Goal: Task Accomplishment & Management: Manage account settings

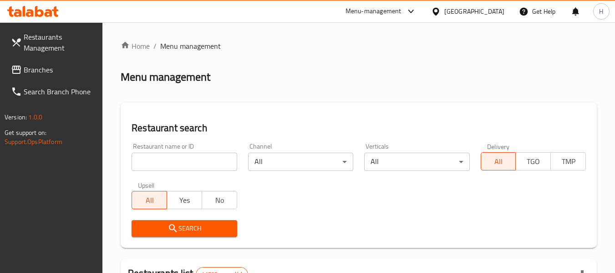
click at [59, 72] on span "Branches" at bounding box center [60, 69] width 72 height 11
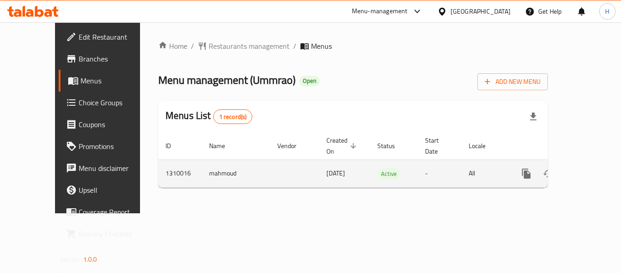
click at [587, 168] on icon "enhanced table" at bounding box center [592, 173] width 11 height 11
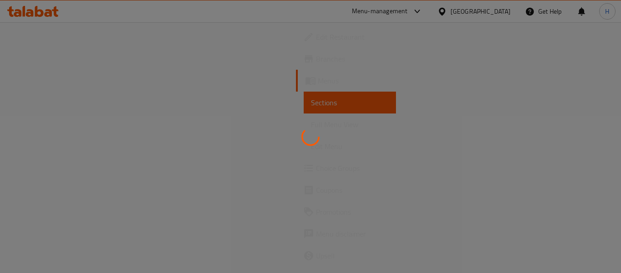
click at [29, 39] on div at bounding box center [310, 136] width 621 height 273
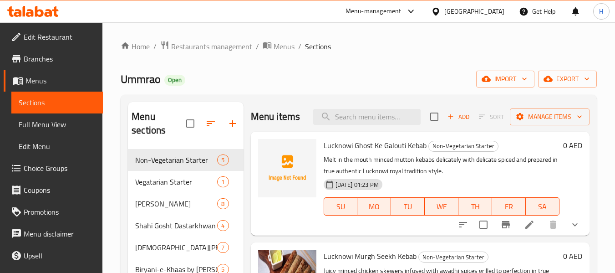
click at [56, 36] on span "Edit Restaurant" at bounding box center [60, 36] width 72 height 11
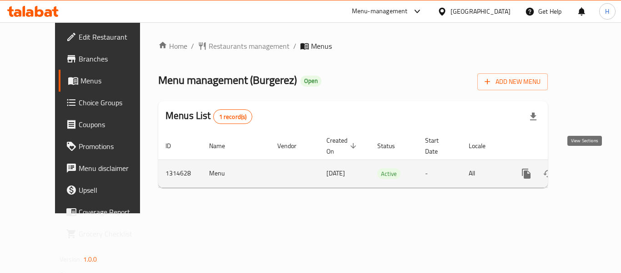
click at [591, 162] on link "enhanced table" at bounding box center [592, 173] width 22 height 22
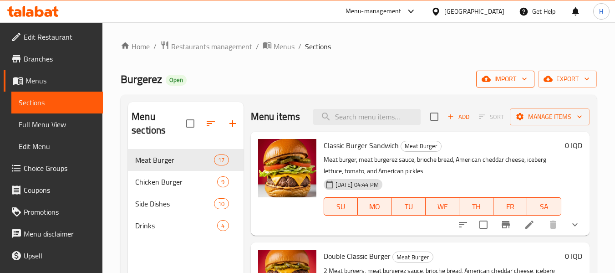
click at [505, 80] on span "import" at bounding box center [505, 78] width 44 height 11
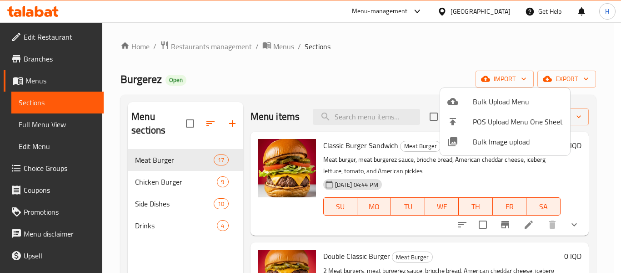
click at [495, 141] on span "Bulk Image upload" at bounding box center [518, 141] width 90 height 11
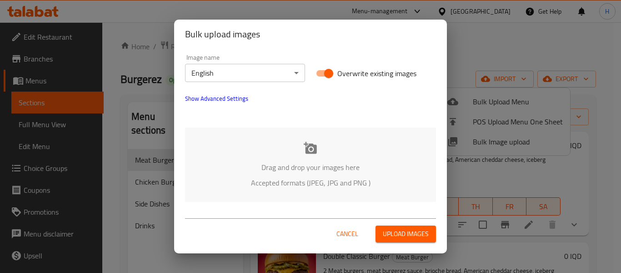
click at [302, 142] on div "Drag and drop your images here Accepted formats (JPEG, JPG and PNG )" at bounding box center [310, 164] width 251 height 74
click at [270, 78] on body "​ Menu-management Iraq Get Help H Edit Restaurant Branches Menus Sections Full …" at bounding box center [310, 147] width 621 height 250
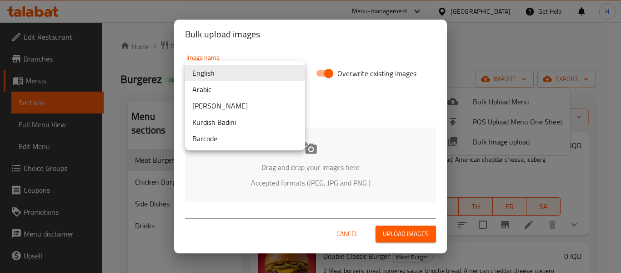
click at [232, 90] on li "Arabic" at bounding box center [245, 89] width 120 height 16
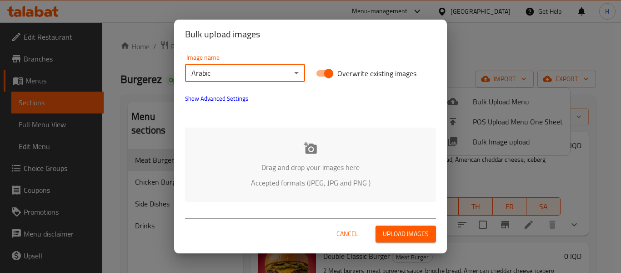
click at [250, 182] on p "Accepted formats (JPEG, JPG and PNG )" at bounding box center [311, 182] width 224 height 11
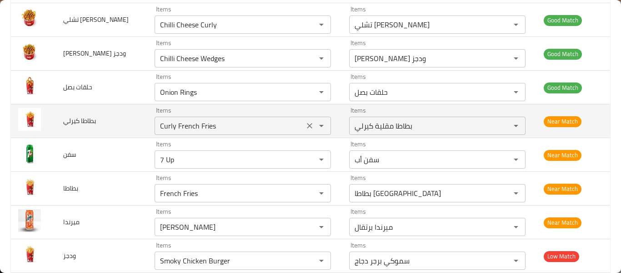
scroll to position [356, 0]
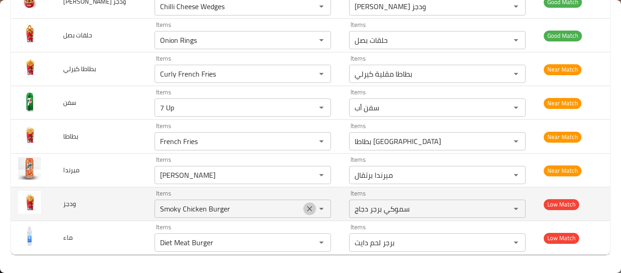
click at [308, 207] on icon "Clear" at bounding box center [309, 208] width 9 height 9
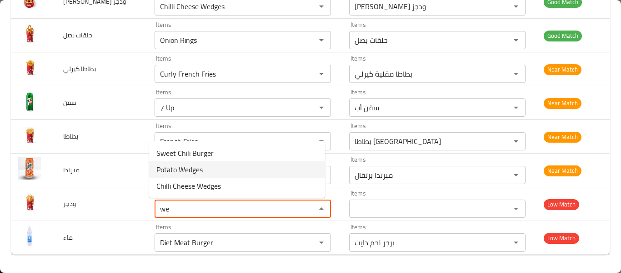
click at [245, 177] on li "Potato Wedges" at bounding box center [237, 169] width 176 height 16
type input "Potato Wedges"
type input "بطاطس ويدجز"
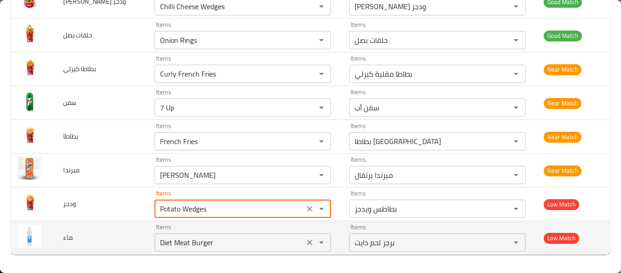
click at [305, 243] on icon "Clear" at bounding box center [309, 241] width 9 height 9
type input "Potato Wedges"
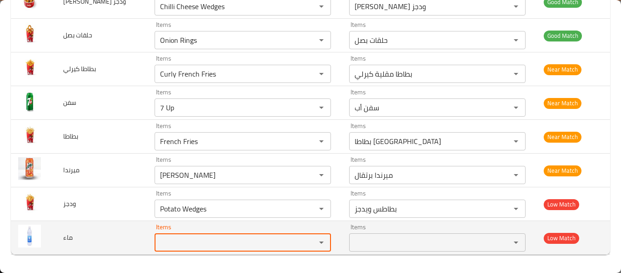
click at [303, 242] on div "enhanced table" at bounding box center [315, 242] width 24 height 13
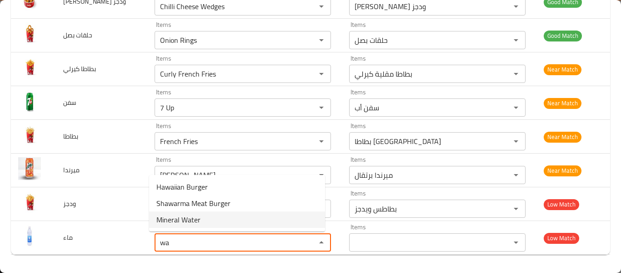
click at [258, 215] on li "Mineral Water" at bounding box center [237, 219] width 176 height 16
type input "Mineral Water"
type input "مياه معدنية"
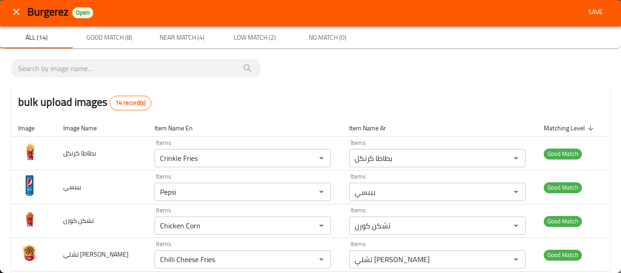
scroll to position [0, 0]
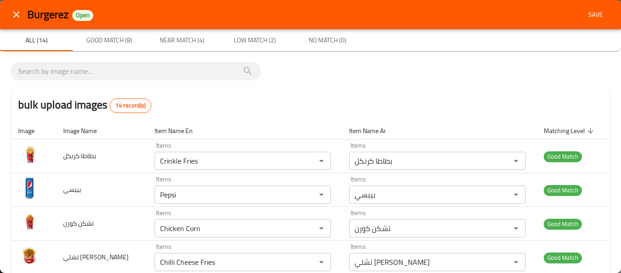
type input "Mineral Water"
click at [585, 20] on span "Save" at bounding box center [596, 14] width 22 height 11
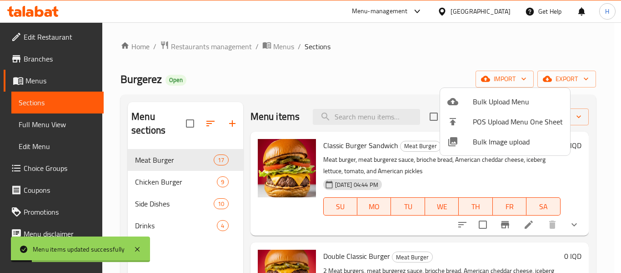
click at [41, 125] on div at bounding box center [310, 136] width 621 height 273
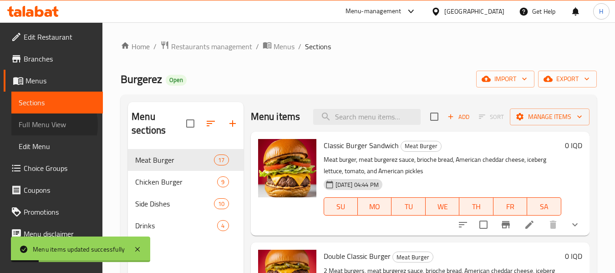
click at [41, 125] on span "Full Menu View" at bounding box center [57, 124] width 77 height 11
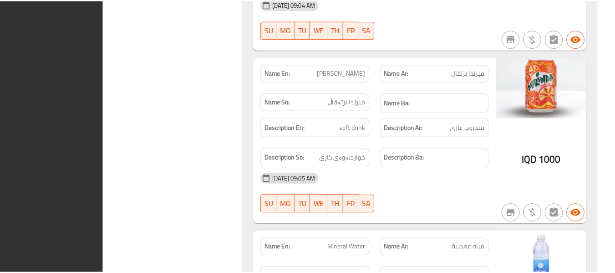
scroll to position [10777, 0]
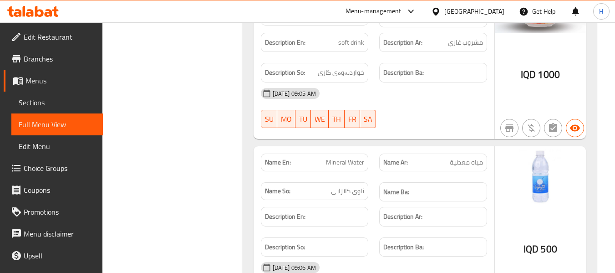
click at [501, 10] on div "Iraq" at bounding box center [474, 11] width 60 height 10
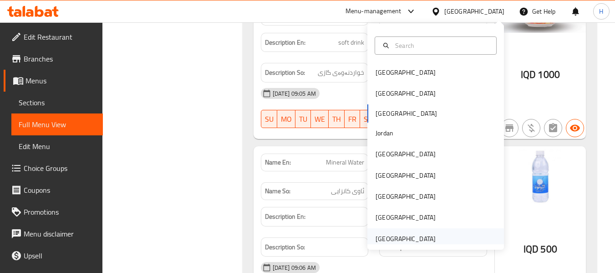
click at [420, 233] on div "[GEOGRAPHIC_DATA]" at bounding box center [405, 238] width 60 height 10
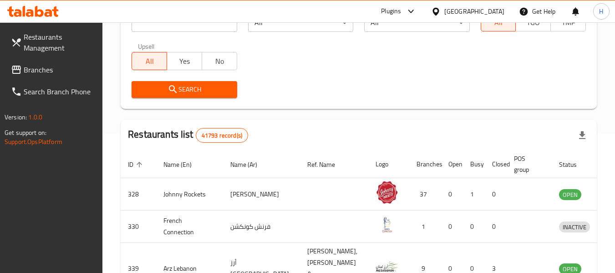
scroll to position [52, 0]
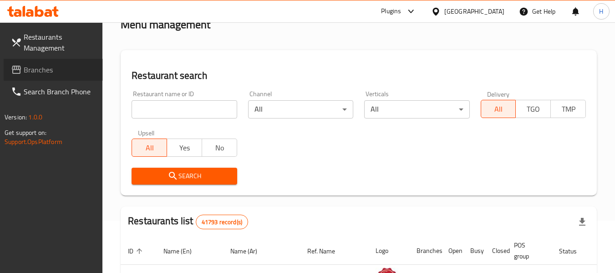
click at [32, 75] on span "Branches" at bounding box center [60, 69] width 72 height 11
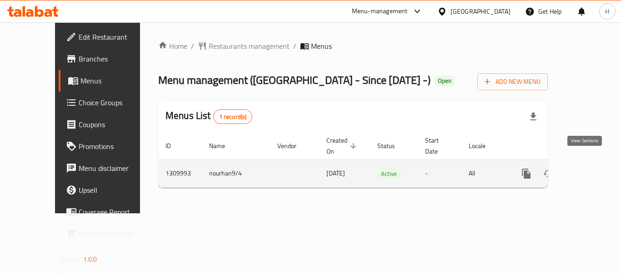
click at [584, 171] on link "enhanced table" at bounding box center [592, 173] width 22 height 22
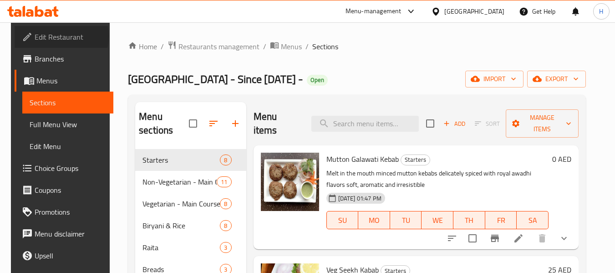
click at [42, 36] on span "Edit Restaurant" at bounding box center [71, 36] width 72 height 11
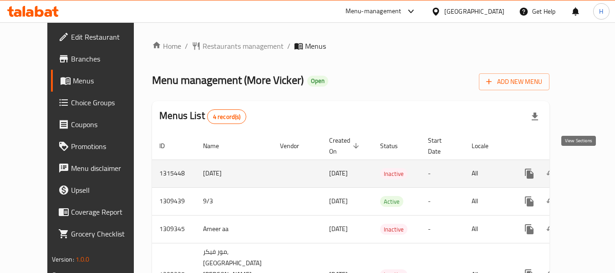
click at [591, 169] on icon "enhanced table" at bounding box center [595, 173] width 8 height 8
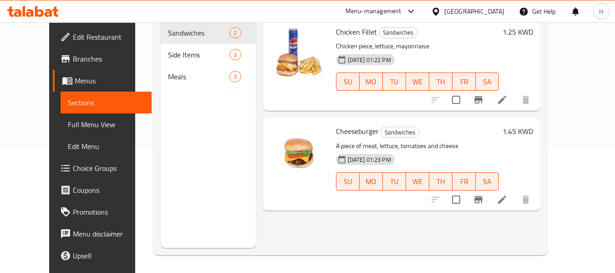
scroll to position [127, 0]
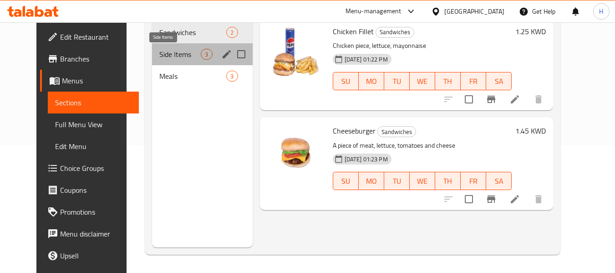
click at [186, 57] on span "Side Items" at bounding box center [179, 54] width 41 height 11
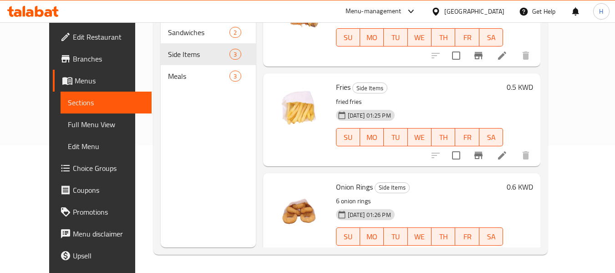
scroll to position [62, 0]
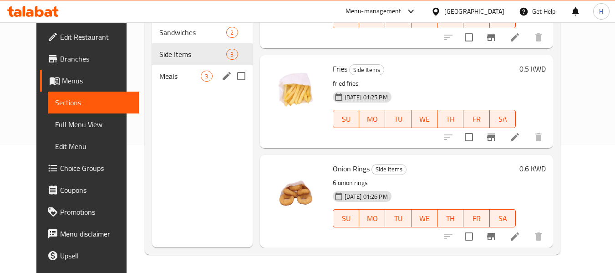
click at [159, 72] on span "Meals" at bounding box center [179, 76] width 41 height 11
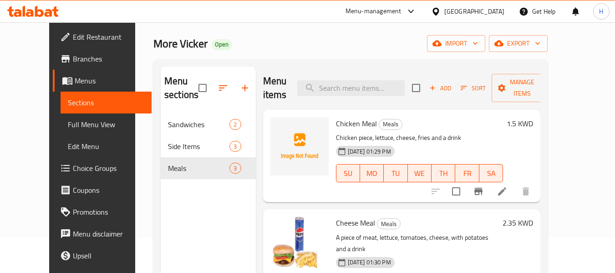
scroll to position [6, 0]
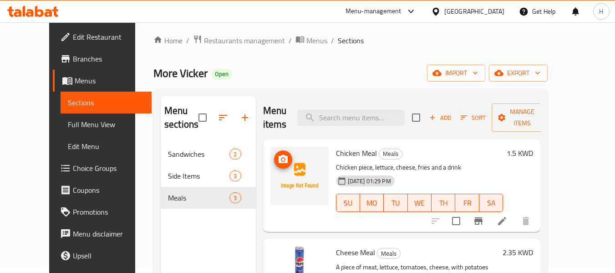
click at [293, 165] on img at bounding box center [299, 175] width 58 height 58
click at [278, 159] on icon "upload picture" at bounding box center [282, 159] width 9 height 8
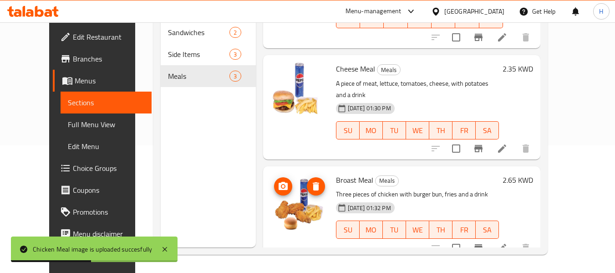
scroll to position [0, 0]
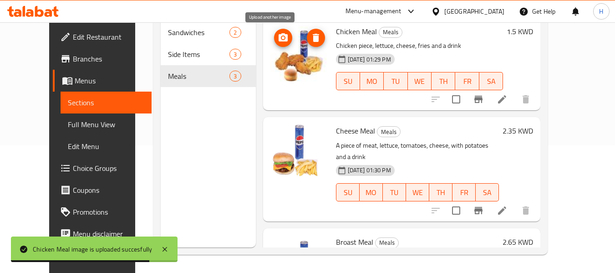
click at [278, 37] on icon "upload picture" at bounding box center [283, 37] width 11 height 11
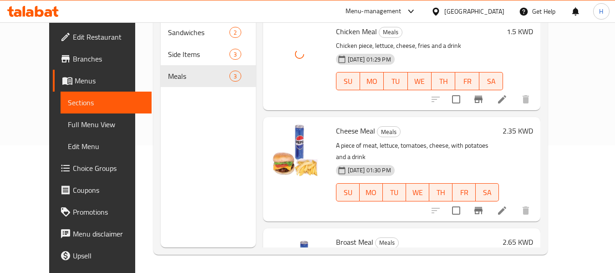
click at [68, 126] on span "Full Menu View" at bounding box center [106, 124] width 77 height 11
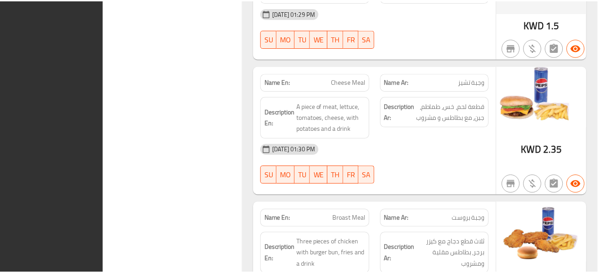
scroll to position [999, 0]
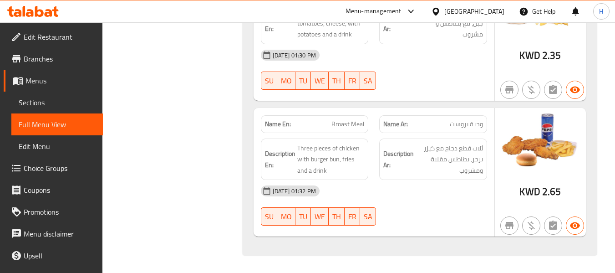
click at [491, 16] on div "[GEOGRAPHIC_DATA]" at bounding box center [474, 11] width 60 height 10
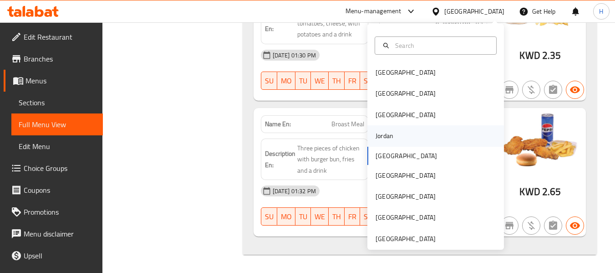
click at [384, 134] on div "Jordan" at bounding box center [384, 136] width 18 height 10
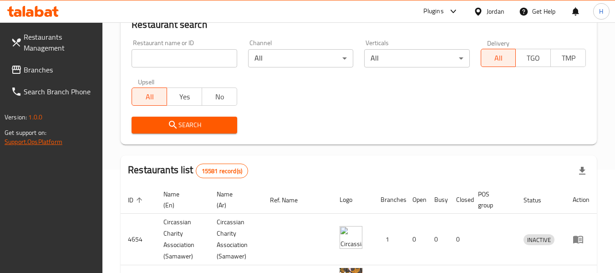
scroll to position [91, 0]
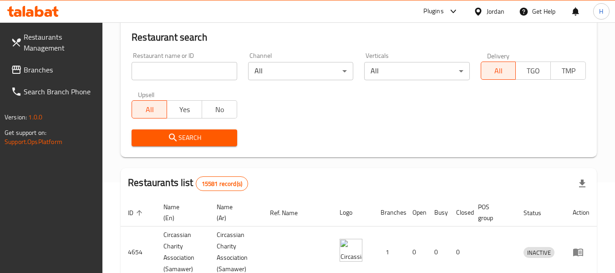
click at [26, 73] on span "Branches" at bounding box center [60, 69] width 72 height 11
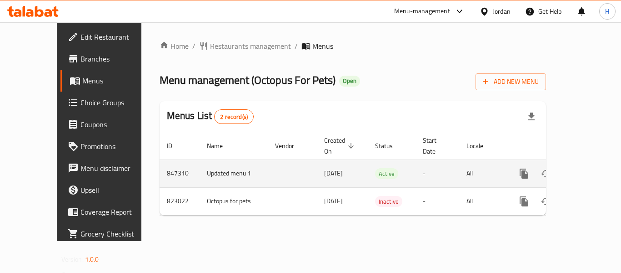
click at [585, 162] on link "enhanced table" at bounding box center [590, 173] width 22 height 22
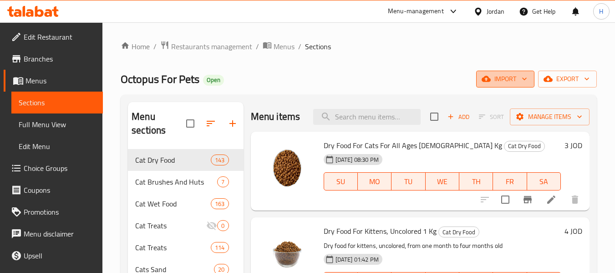
click at [504, 79] on span "import" at bounding box center [505, 78] width 44 height 11
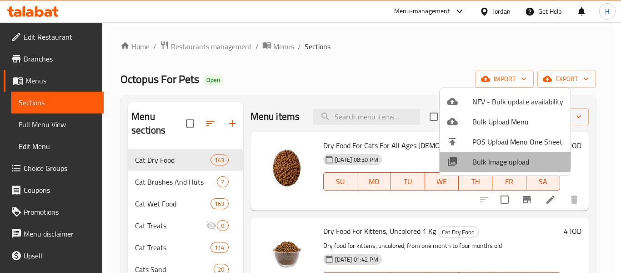
click at [478, 152] on li "Bulk Image upload" at bounding box center [505, 161] width 131 height 20
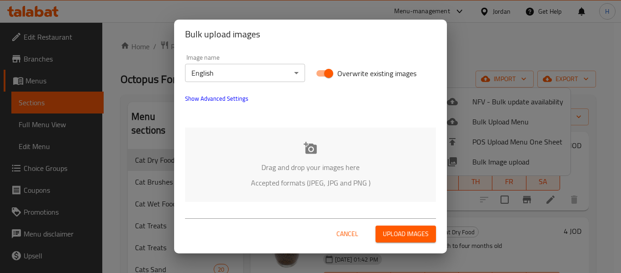
click at [255, 145] on div "Drag and drop your images here Accepted formats (JPEG, JPG and PNG )" at bounding box center [310, 164] width 251 height 74
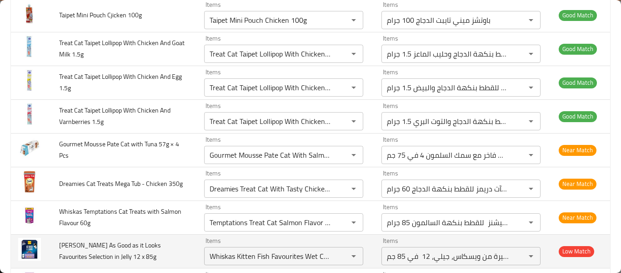
scroll to position [485, 0]
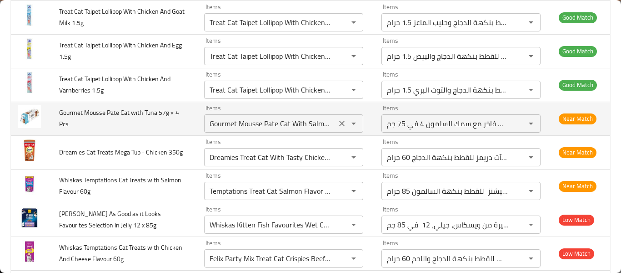
click at [314, 127] on Pcs "Gourmet Mousse Pate Cat With Salmon 4x75 G" at bounding box center [270, 123] width 127 height 13
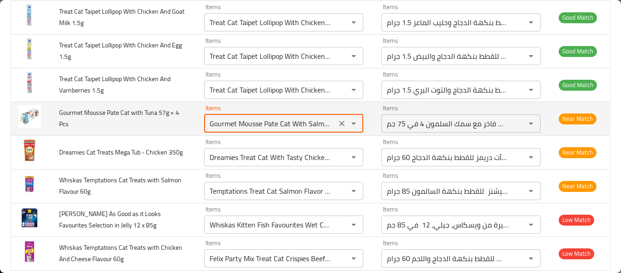
click at [302, 127] on Pcs "Gourmet Mousse Pate Cat With Salmon 4x75 G" at bounding box center [270, 123] width 127 height 13
drag, startPoint x: 302, startPoint y: 125, endPoint x: 326, endPoint y: 122, distance: 23.8
click at [326, 124] on div "Gourmet Mousse Pate Cat With Salmon 4x75 G Items" at bounding box center [283, 123] width 159 height 18
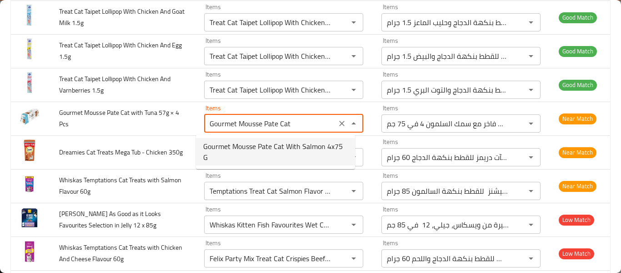
click at [302, 146] on span "Gourmet Mousse Pate Cat With Salmon 4x75 G" at bounding box center [275, 152] width 145 height 22
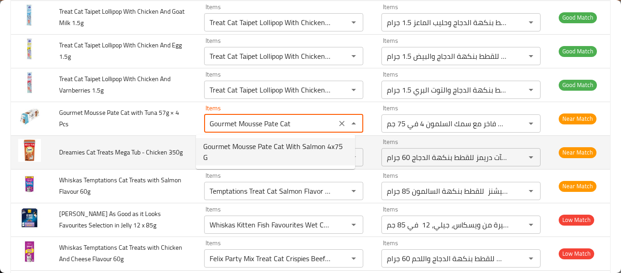
type Pcs "Gourmet Mousse Pate Cat With Salmon 4x75 G"
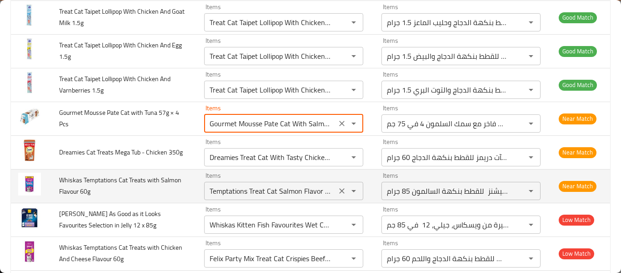
click at [297, 177] on div "Items Temptations Treat Cat Salmon Flavor 85g Items" at bounding box center [283, 186] width 159 height 28
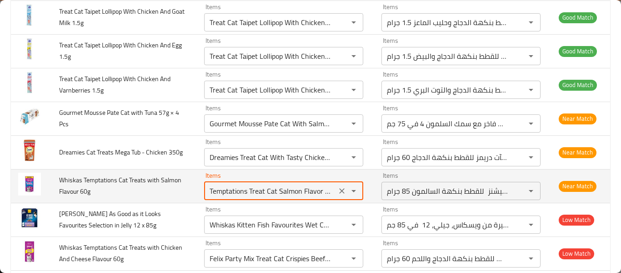
scroll to position [0, 3]
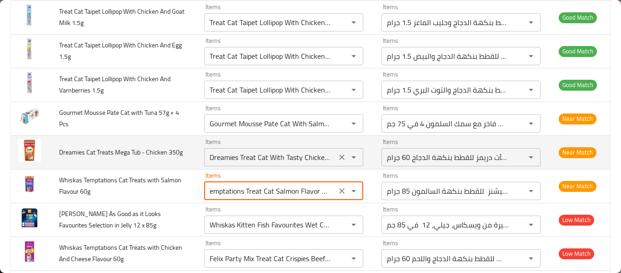
click at [289, 162] on 350g "Dreamies Treat Cat With Tasty Chicken 60g" at bounding box center [270, 157] width 127 height 13
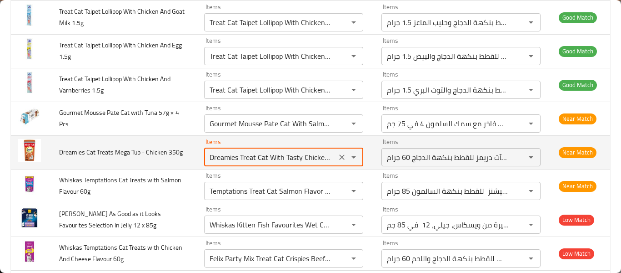
click at [290, 156] on 350g "Dreamies Treat Cat With Tasty Chicken 60g" at bounding box center [270, 157] width 127 height 13
drag, startPoint x: 288, startPoint y: 156, endPoint x: 356, endPoint y: 154, distance: 67.4
click at [356, 154] on td "Items Dreamies Treat Cat With Tasty Chicken 60g Items" at bounding box center [285, 152] width 177 height 34
click at [288, 146] on div "Items Dreamies Treat Cat With Tasty Chicken 60g Items" at bounding box center [283, 152] width 159 height 28
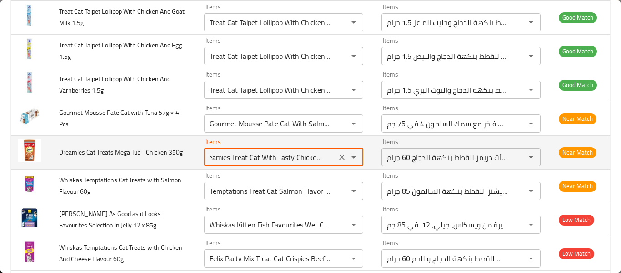
click at [313, 156] on 350g "Dreamies Treat Cat With Tasty Chicken 60g" at bounding box center [270, 157] width 127 height 13
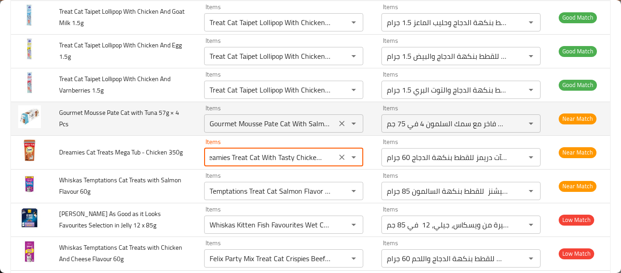
drag, startPoint x: 313, startPoint y: 156, endPoint x: 307, endPoint y: 131, distance: 26.3
click at [327, 157] on div "Dreamies Treat Cat With Tasty Chicken 60g Items" at bounding box center [283, 157] width 159 height 18
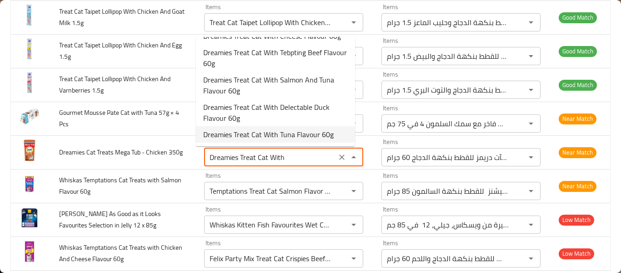
scroll to position [0, 0]
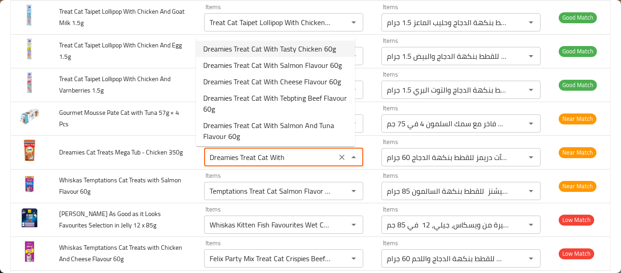
click at [294, 45] on span "Dreamies Treat Cat With Tasty Chicken 60g" at bounding box center [269, 48] width 133 height 11
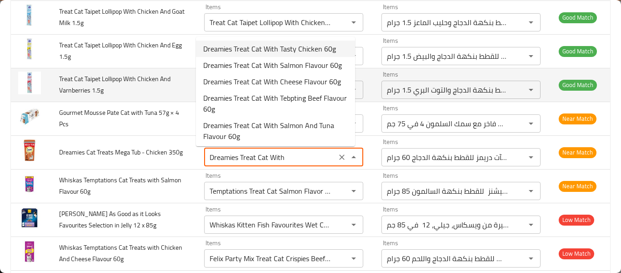
type 350g "Dreamies Treat Cat With Tasty Chicken 60g"
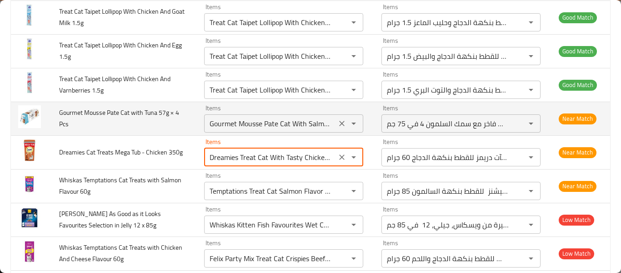
click at [304, 126] on Pcs "Gourmet Mousse Pate Cat With Salmon 4x75 G" at bounding box center [270, 123] width 127 height 13
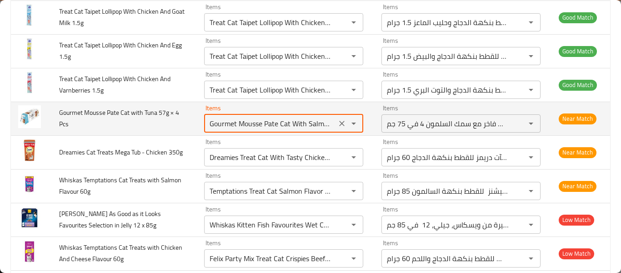
click at [308, 129] on Pcs "Gourmet Mousse Pate Cat With Salmon 4x75 G" at bounding box center [270, 123] width 127 height 13
drag, startPoint x: 285, startPoint y: 123, endPoint x: 343, endPoint y: 126, distance: 58.3
click at [343, 126] on div "Gourmet Mousse Pate Cat With Salmon 4x75 G Items" at bounding box center [283, 123] width 159 height 18
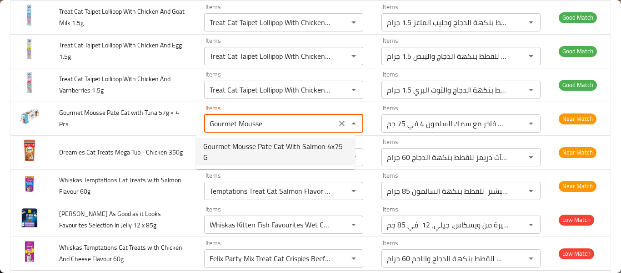
click at [331, 142] on span "Gourmet Mousse Pate Cat With Salmon 4x75 G" at bounding box center [275, 152] width 145 height 22
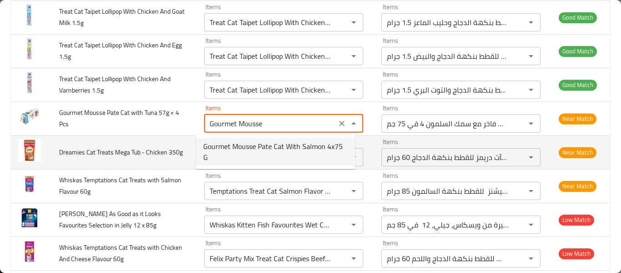
type Pcs "Gourmet Mousse Pate Cat With Salmon 4x75 G"
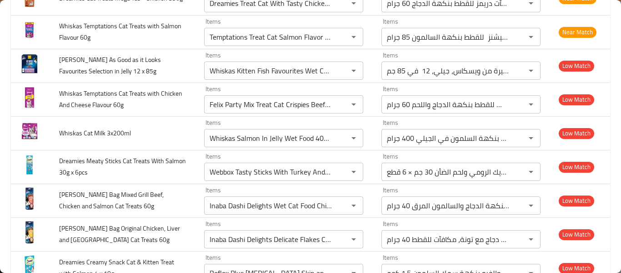
scroll to position [629, 0]
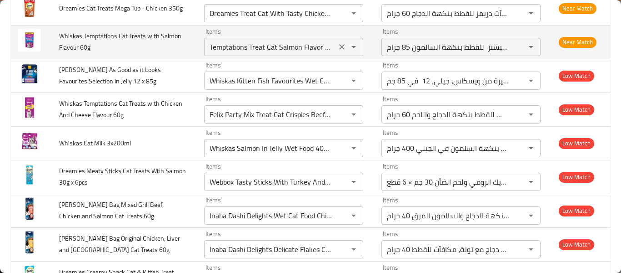
click at [338, 48] on icon "Clear" at bounding box center [342, 46] width 9 height 9
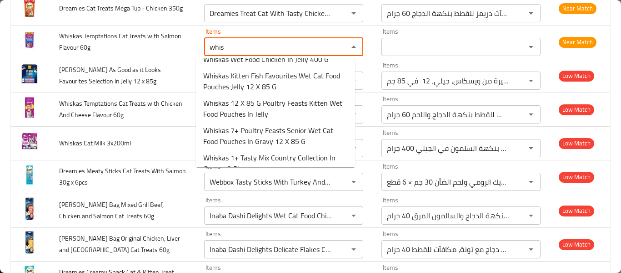
scroll to position [0, 0]
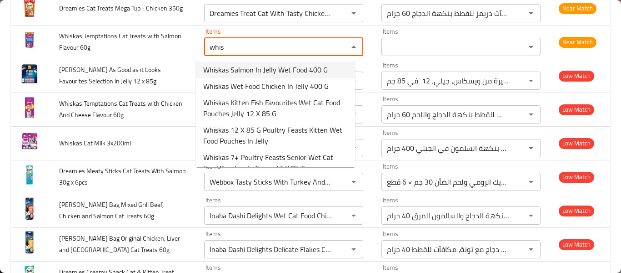
click at [246, 74] on span "Whiskas Salmon In Jelly Wet Food 400 G" at bounding box center [265, 69] width 125 height 11
type 60g "Whiskas Salmon In Jelly Wet Food 400 G"
type 60g-ar "ويسكاس طعام رطب بنكهة السلمون في الجيلي 400 جرام"
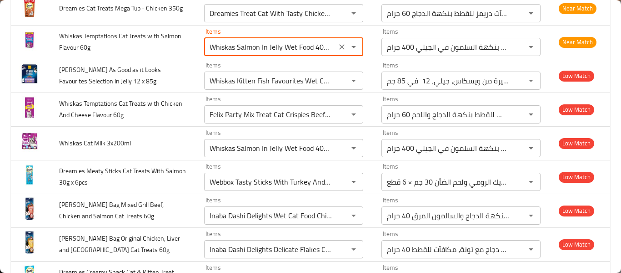
scroll to position [872, 0]
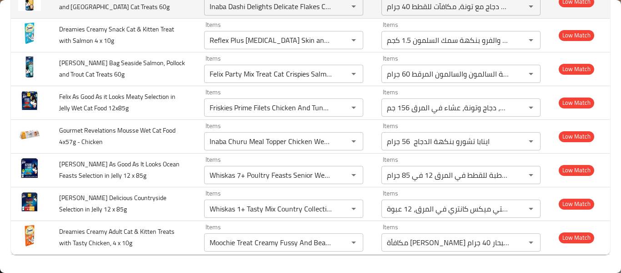
type 60g "Whiskas Salmon In Jelly Wet Food 400 G"
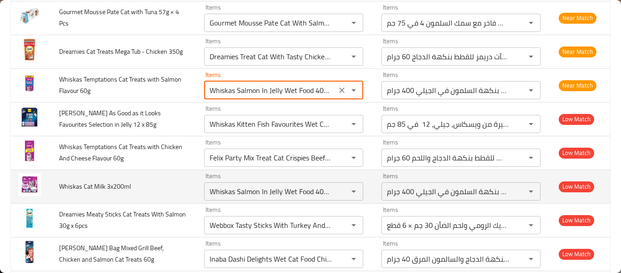
scroll to position [606, 0]
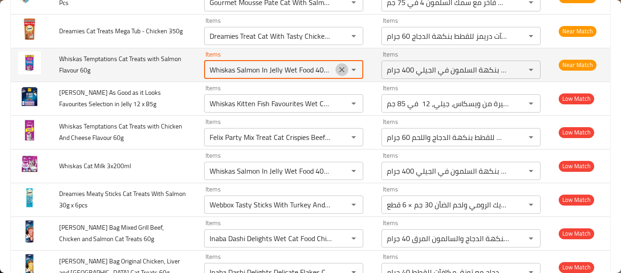
click at [338, 74] on icon "Clear" at bounding box center [342, 69] width 9 height 9
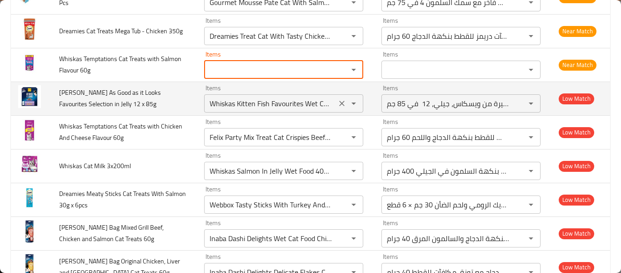
click at [338, 103] on icon "Clear" at bounding box center [342, 103] width 9 height 9
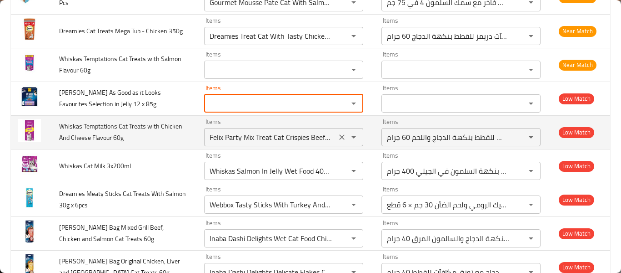
scroll to position [0, 0]
click at [338, 140] on icon "Clear" at bounding box center [342, 136] width 9 height 9
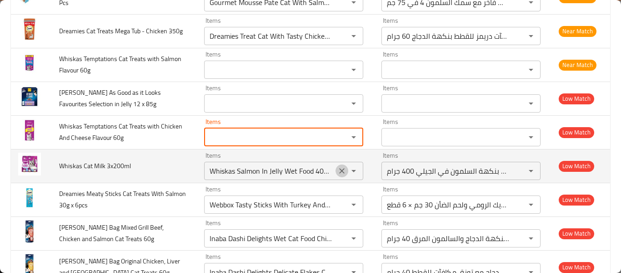
click at [338, 173] on icon "Clear" at bounding box center [342, 170] width 9 height 9
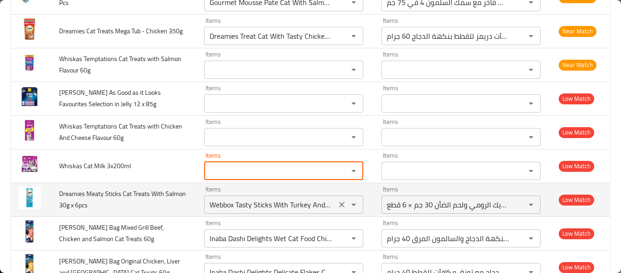
click at [338, 207] on icon "Clear" at bounding box center [342, 204] width 9 height 9
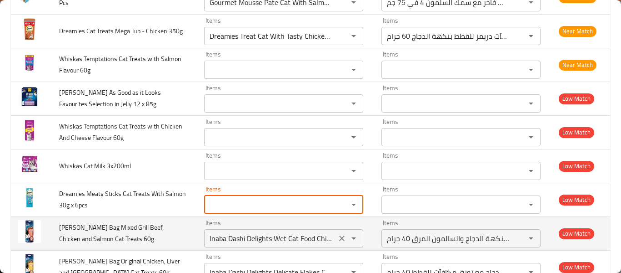
click at [340, 240] on icon "Clear" at bounding box center [342, 237] width 5 height 5
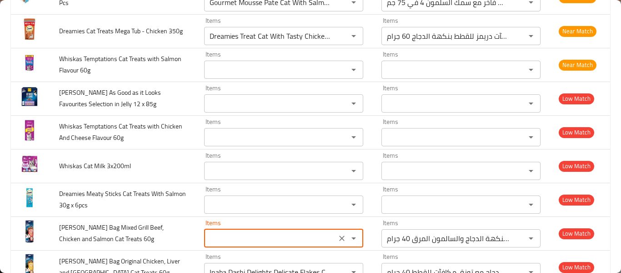
scroll to position [728, 0]
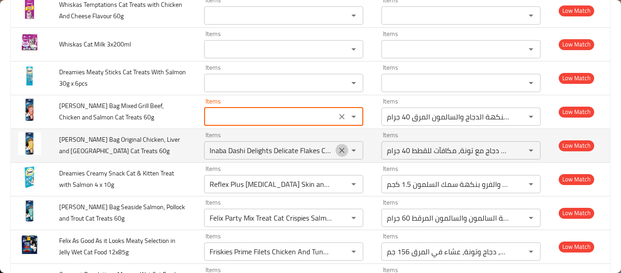
click at [336, 156] on button "Clear" at bounding box center [342, 150] width 13 height 13
type 60g "Inaba Dashi Delights Wet Cat Food Chicken And Salmon Recipe Flavor 40 G"
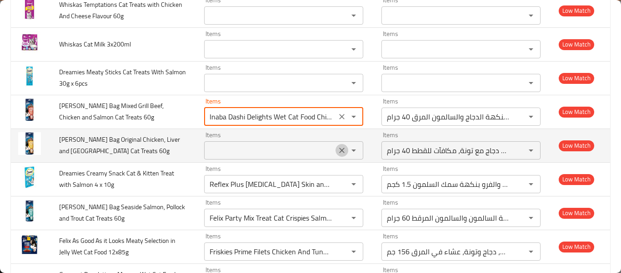
scroll to position [0, 0]
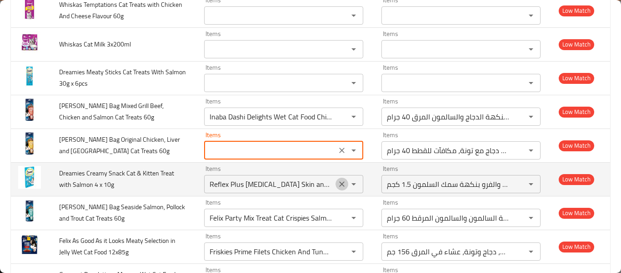
click at [338, 188] on icon "Clear" at bounding box center [342, 183] width 9 height 9
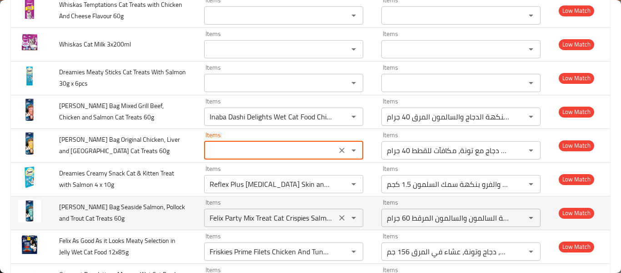
type 60g "Inaba Dashi Delights Delicate Flakes Chicken With Tuna Recipe Cat Treats 40G"
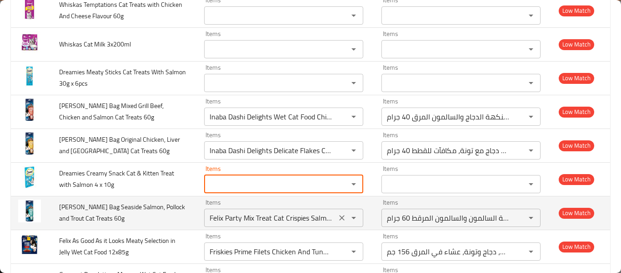
click at [338, 218] on icon "Clear" at bounding box center [342, 217] width 9 height 9
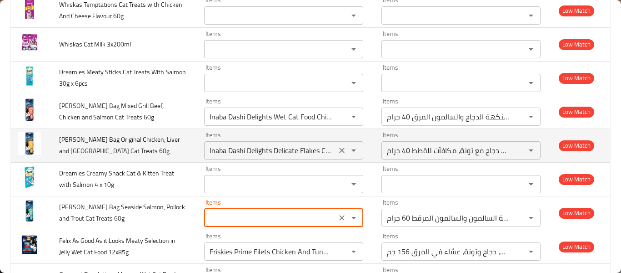
click at [338, 153] on icon "Clear" at bounding box center [342, 150] width 9 height 9
type 60g "Felix Party Mix Treat Cat Crispies Salmon And Trout Flavour 60g"
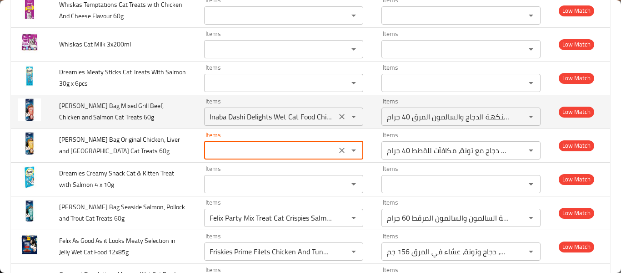
click at [338, 119] on icon "Clear" at bounding box center [342, 116] width 9 height 9
type 60g "Inaba Dashi Delights Delicate Flakes Chicken With Tuna Recipe Cat Treats 40G"
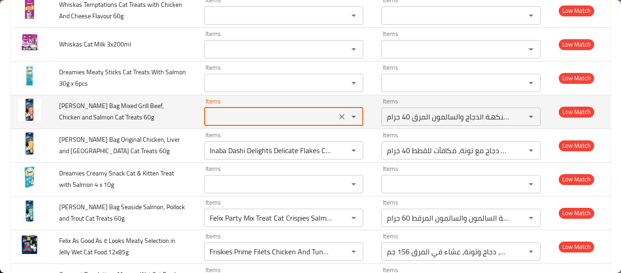
scroll to position [606, 0]
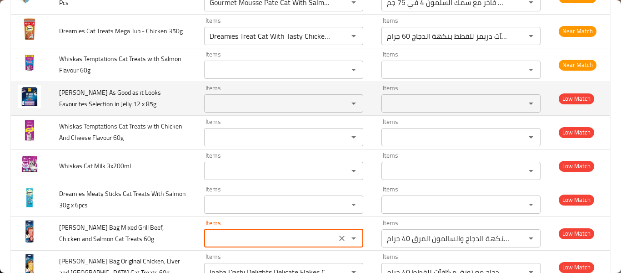
click at [218, 103] on 85g "Items" at bounding box center [270, 103] width 127 height 13
type 60g "Inaba Dashi Delights Wet Cat Food Chicken And Salmon Recipe Flavor 40 G"
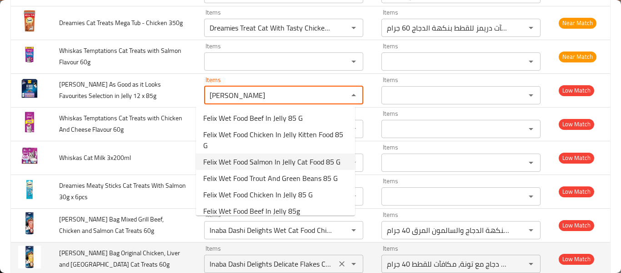
scroll to position [728, 0]
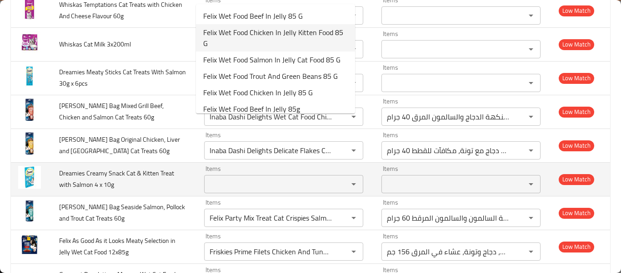
type 85g "felix"
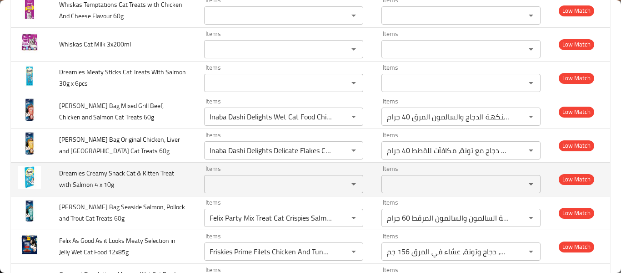
click at [139, 182] on td "Dreamies Creamy Snack Cat & Kitten Treat with Salmon 4 x 10g" at bounding box center [124, 179] width 145 height 34
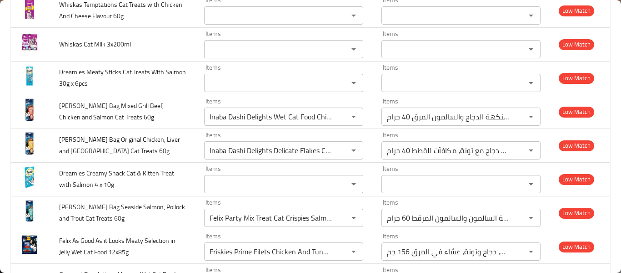
scroll to position [485, 0]
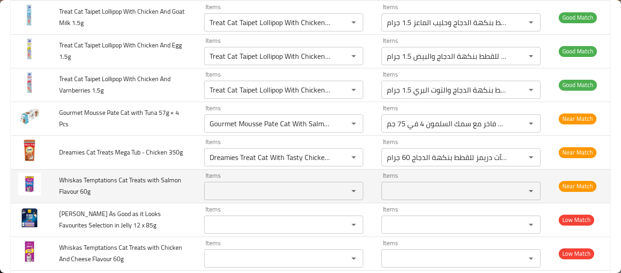
click at [220, 192] on 60g "Items" at bounding box center [270, 190] width 127 height 13
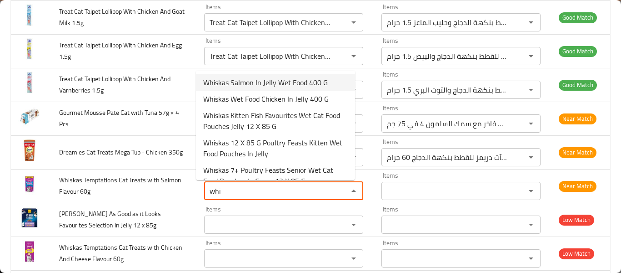
click at [270, 88] on span "Whiskas Salmon In Jelly Wet Food 400 G" at bounding box center [265, 82] width 125 height 11
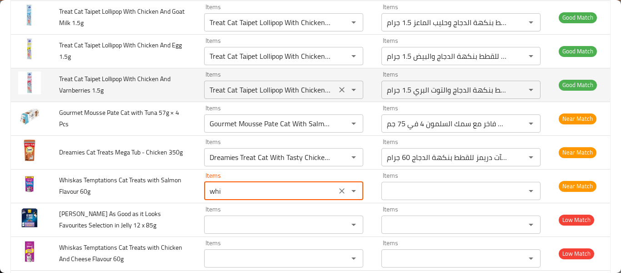
type 60g "Whiskas Salmon In Jelly Wet Food 400 G"
type 60g-ar "ويسكاس طعام رطب بنكهة السلمون في الجيلي 400 جرام"
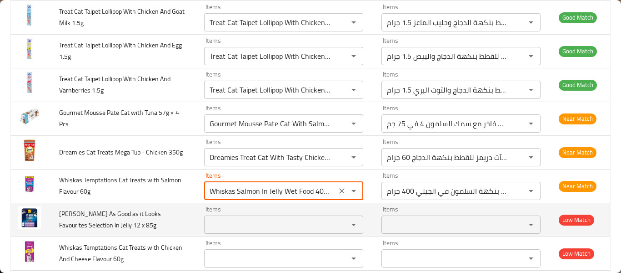
type 60g "Whiskas Salmon In Jelly Wet Food 400 G"
click at [258, 228] on 85g "Items" at bounding box center [270, 224] width 127 height 13
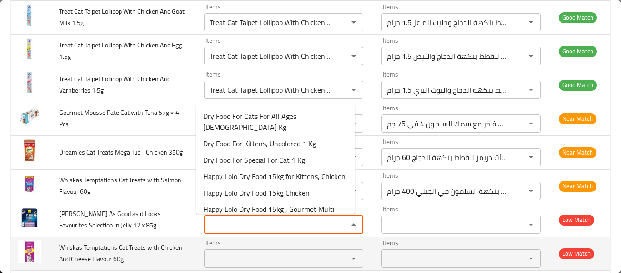
click at [239, 254] on 60g "Items" at bounding box center [270, 258] width 127 height 13
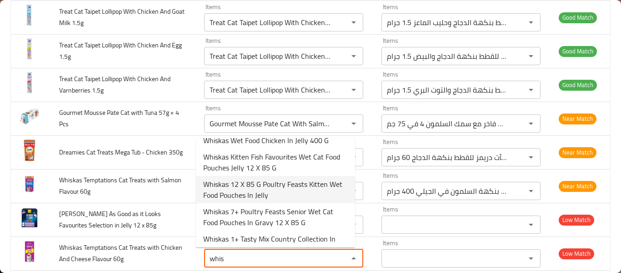
scroll to position [0, 0]
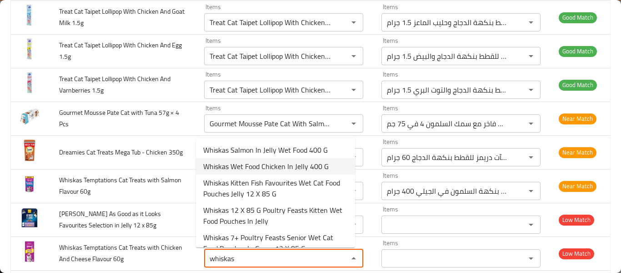
click at [286, 165] on span "Whiskas Wet Food Chicken In Jelly 400 G" at bounding box center [266, 166] width 126 height 11
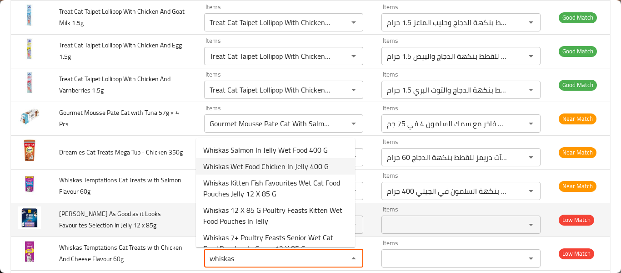
type 60g "Whiskas Wet Food Chicken In Jelly 400 G"
type 60g-ar "ويسكاس طعام رطب بنكهة الدجاج في الجيلي 400 جرام"
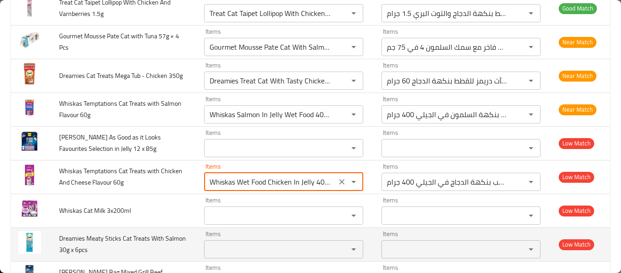
scroll to position [606, 0]
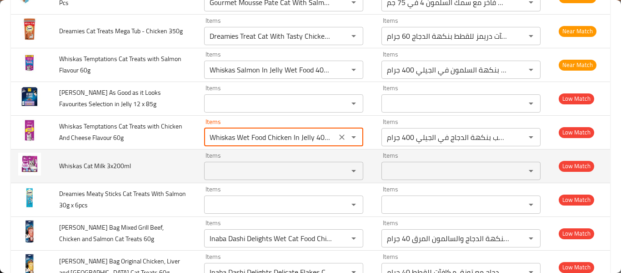
type 60g "Whiskas Wet Food Chicken In Jelly 400 G"
click at [257, 171] on 3x200ml "Items" at bounding box center [270, 170] width 127 height 13
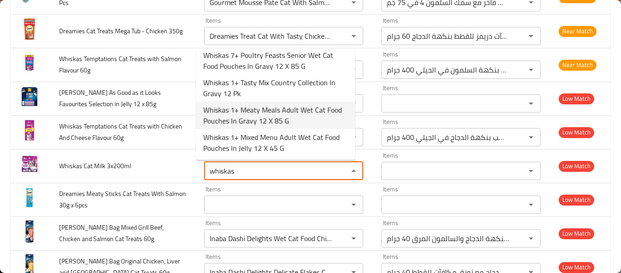
scroll to position [0, 0]
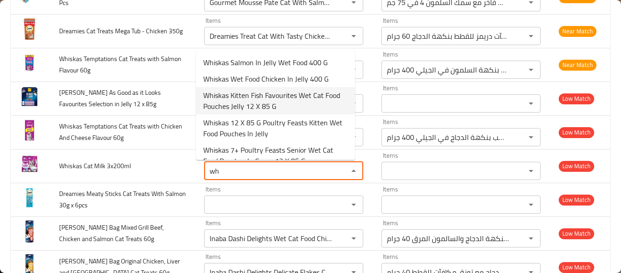
type 3x200ml "w"
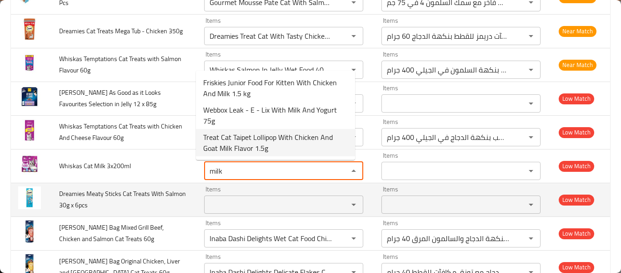
type 3x200ml "milk"
click at [150, 195] on span "Dreamies Meaty Sticks Cat Treats With Salmon 30g x 6pcs" at bounding box center [122, 198] width 127 height 23
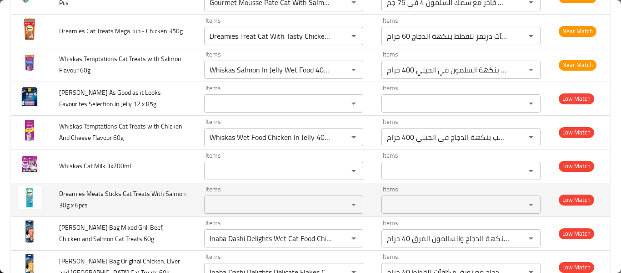
click at [232, 194] on div "Items Items" at bounding box center [283, 200] width 159 height 28
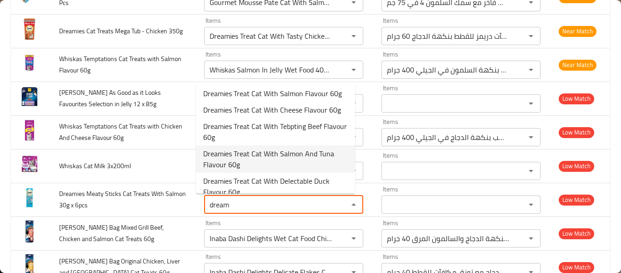
scroll to position [45, 0]
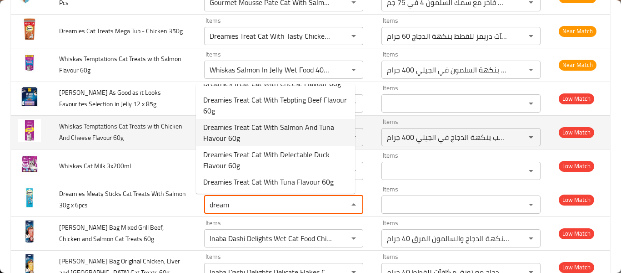
click at [256, 134] on span "Dreamies Treat Cat With Salmon And Tuna Flavour 60g" at bounding box center [275, 132] width 145 height 22
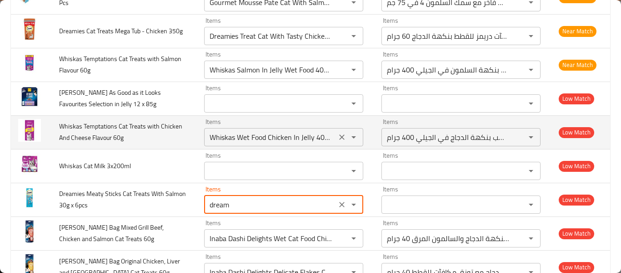
type 6pcs "Dreamies Treat Cat With Salmon And Tuna Flavour 60g"
type 6pcs-ar "مكافآت دريمز للقطط مكس بنكهة سمك السالمون والتونة 60 جرام"
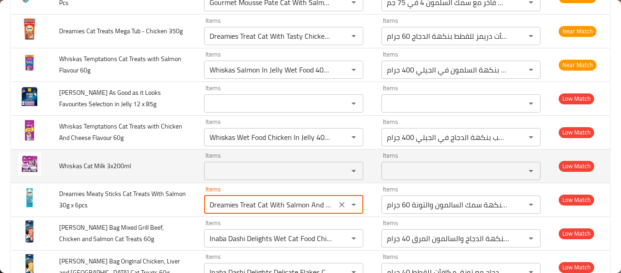
scroll to position [849, 0]
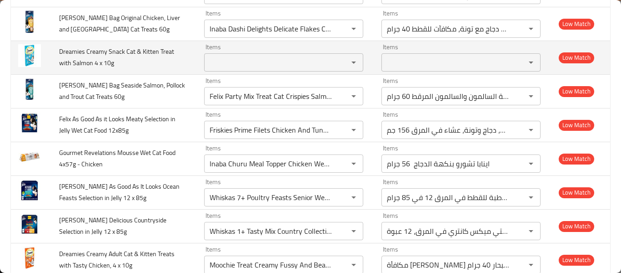
type 6pcs "Dreamies Treat Cat With Salmon And Tuna Flavour 60g"
click at [222, 61] on 10g "Items" at bounding box center [270, 62] width 127 height 13
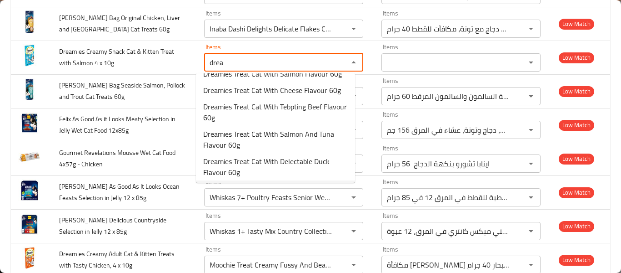
scroll to position [0, 0]
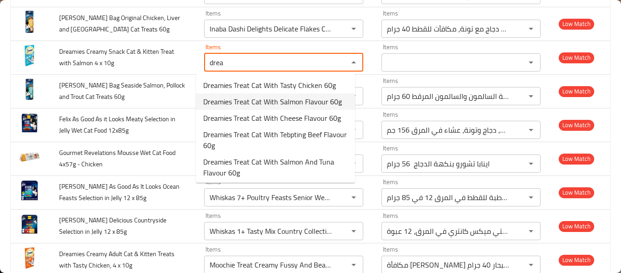
click at [281, 102] on span "Dreamies Treat Cat With Salmon Flavour 60g" at bounding box center [272, 101] width 139 height 11
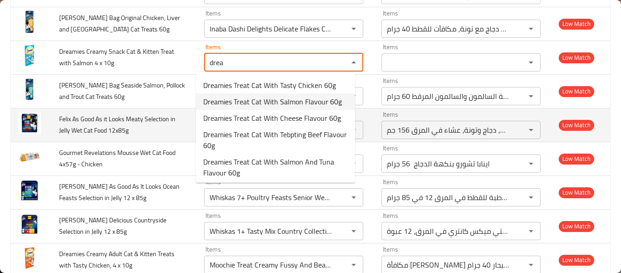
type 10g "Dreamies Treat Cat With Salmon Flavour 60g"
type 10g-ar "مكافآت دريمز للقطط بنكهة السالمون 60 جرام"
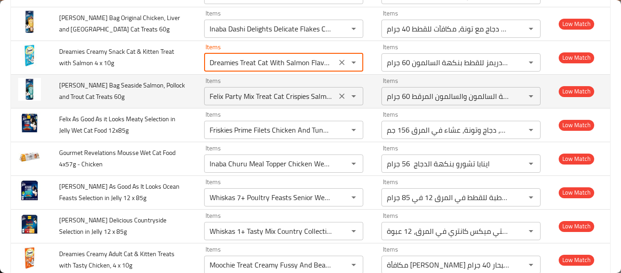
type 10g "Dreamies Treat Cat With Salmon Flavour 60g"
click at [236, 99] on 60g "Felix Party Mix Treat Cat Crispies Salmon And Trout Flavour 60g" at bounding box center [270, 96] width 127 height 13
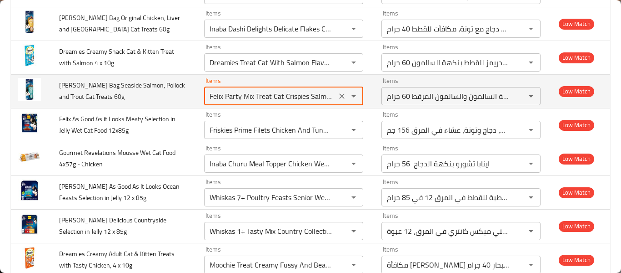
click at [236, 99] on 60g "Felix Party Mix Treat Cat Crispies Salmon And Trout Flavour 60g" at bounding box center [270, 96] width 127 height 13
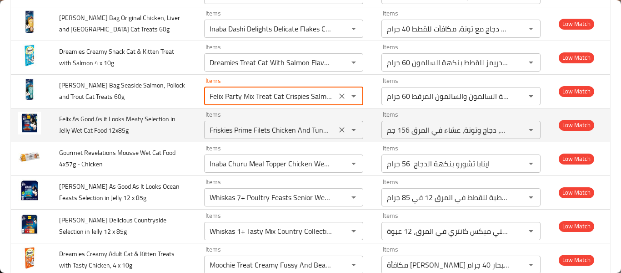
click at [228, 127] on 12x85g "Friskies Prime Filets Chicken And Tuna Dinner In Gravy Wet Cat Food 156 G" at bounding box center [270, 129] width 127 height 13
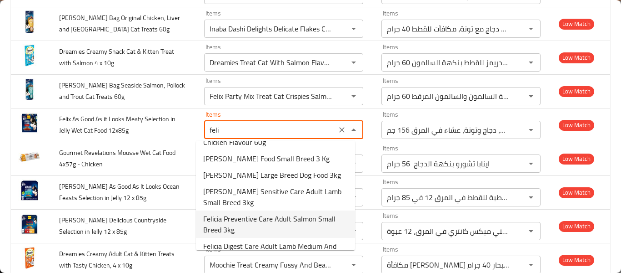
scroll to position [242, 0]
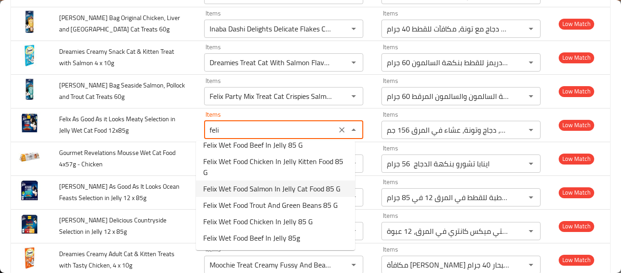
click at [287, 183] on span "Felix Wet Food Salmon In Jelly Cat Food 85 G" at bounding box center [271, 188] width 137 height 11
type 12x85g "Felix Wet Food Salmon In Jelly Cat Food 85 G"
type 12x85g-ar "فيلكس ويت فود سالمون جيلي 85 غ طعام قطط"
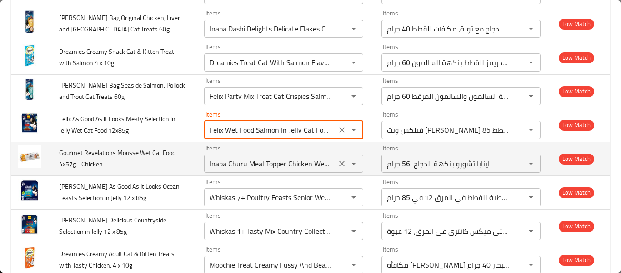
click at [338, 166] on icon "Clear" at bounding box center [342, 163] width 9 height 9
type 12x85g "Felix Wet Food Salmon In Jelly Cat Food 85 G"
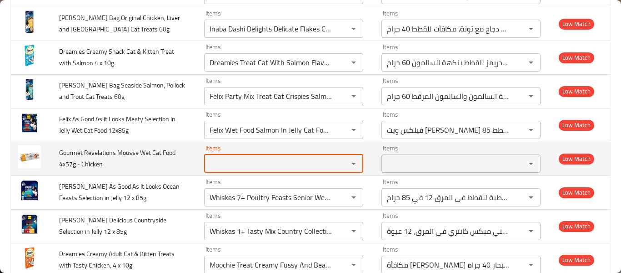
scroll to position [0, 0]
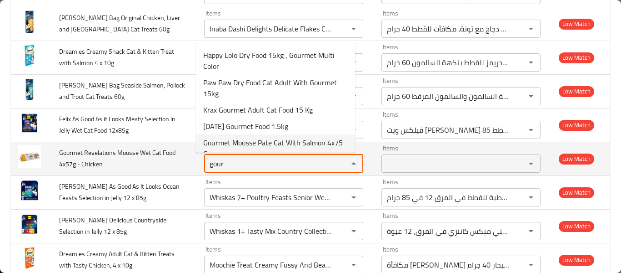
click at [313, 142] on span "Gourmet Mousse Pate Cat With Salmon 4x75 G" at bounding box center [275, 148] width 145 height 22
type Chicken "Gourmet Mousse Pate Cat With Salmon 4x75 G"
type Chicken-ar "باتيه موس فاخر مع سمك السلمون 4 في 75 جم"
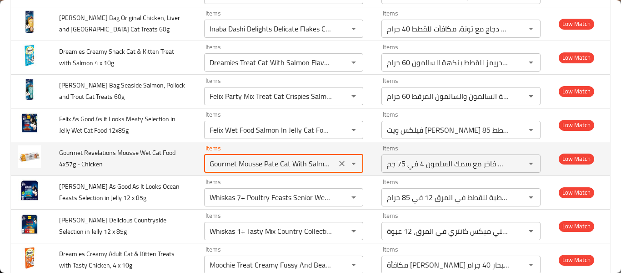
drag, startPoint x: 306, startPoint y: 165, endPoint x: 314, endPoint y: 167, distance: 8.8
click at [315, 167] on Chicken "Gourmet Mousse Pate Cat With Salmon 4x75 G" at bounding box center [270, 163] width 127 height 13
drag, startPoint x: 282, startPoint y: 162, endPoint x: 347, endPoint y: 168, distance: 65.4
click at [347, 168] on div "Gourmet Mousse Pate Cat With Salmon 4x75 G Items" at bounding box center [283, 163] width 159 height 18
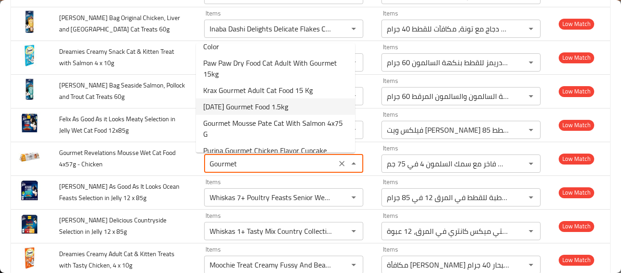
scroll to position [29, 0]
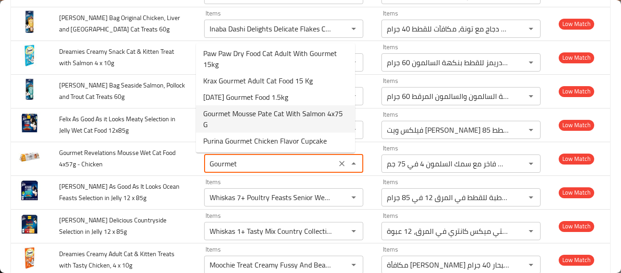
click at [241, 109] on span "Gourmet Mousse Pate Cat With Salmon 4x75 G" at bounding box center [275, 119] width 145 height 22
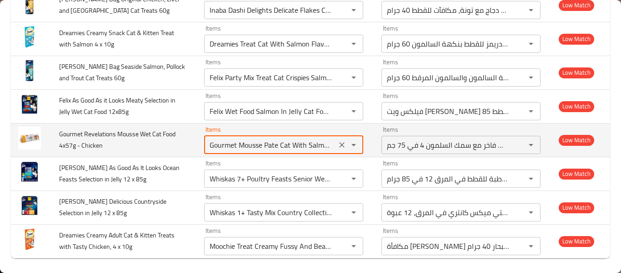
scroll to position [872, 0]
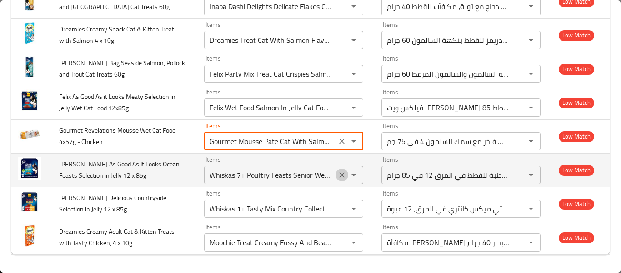
click at [338, 175] on icon "Clear" at bounding box center [342, 174] width 9 height 9
type Chicken "Gourmet Mousse Pate Cat With Salmon 4x75 G"
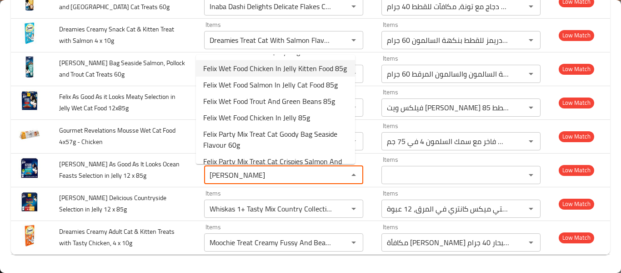
scroll to position [121, 0]
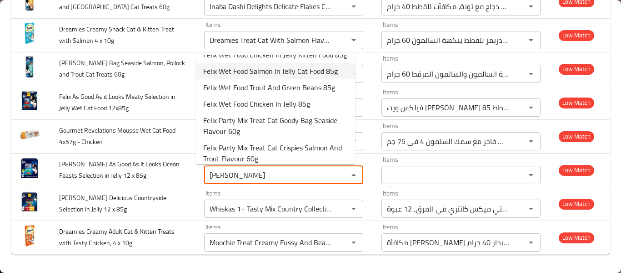
click at [302, 76] on span "Felix Wet Food Salmon In Jelly Cat Food 85g" at bounding box center [270, 71] width 135 height 11
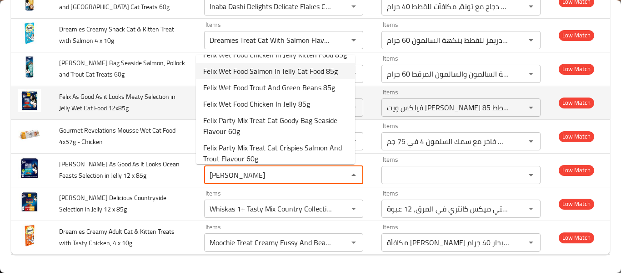
type 85g "Felix Wet Food Salmon In Jelly Cat Food 85g"
type 85g-ar "فيلكس ويت فود سالمون البقري جيلي 85غ"
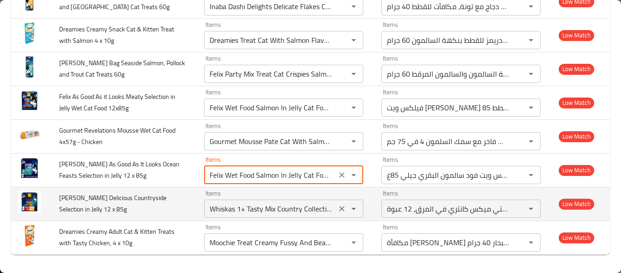
type 85g "Felix Wet Food Salmon In Jelly Cat Food 85g"
click at [222, 207] on 85g "Whiskas 1+ Tasty Mix Country Collection In Gravy 12 Pk" at bounding box center [270, 208] width 127 height 13
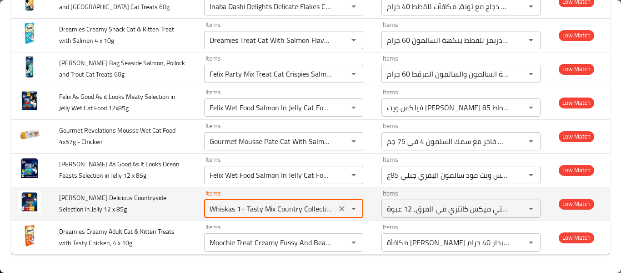
click at [222, 207] on 85g "Whiskas 1+ Tasty Mix Country Collection In Gravy 12 Pk" at bounding box center [270, 208] width 127 height 13
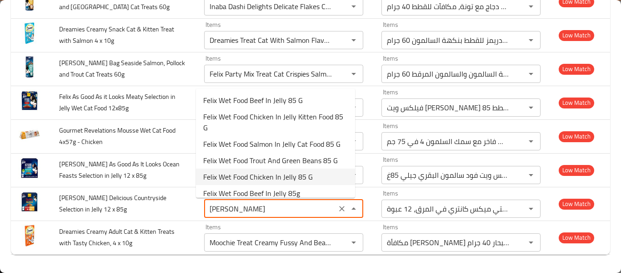
scroll to position [121, 0]
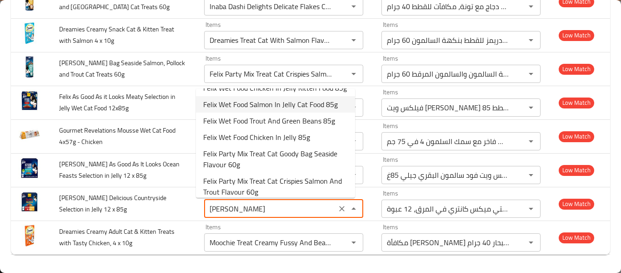
click at [290, 110] on span "Felix Wet Food Salmon In Jelly Cat Food 85g" at bounding box center [270, 104] width 135 height 11
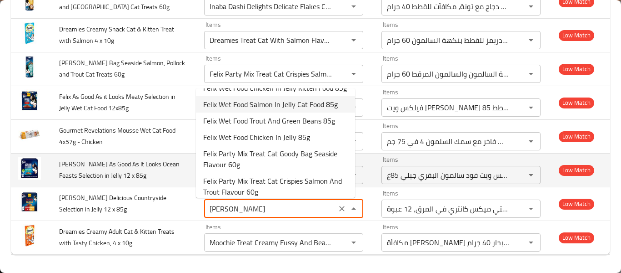
type 85g "Felix Wet Food Salmon In Jelly Cat Food 85g"
type 85g-ar "فيلكس ويت فود سالمون البقري جيلي 85غ"
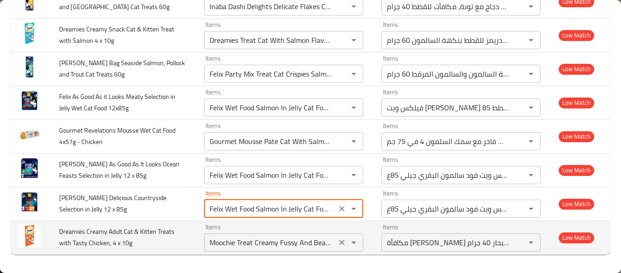
click at [340, 242] on icon "Clear" at bounding box center [342, 241] width 5 height 5
type 85g "Felix Wet Food Salmon In Jelly Cat Food 85g"
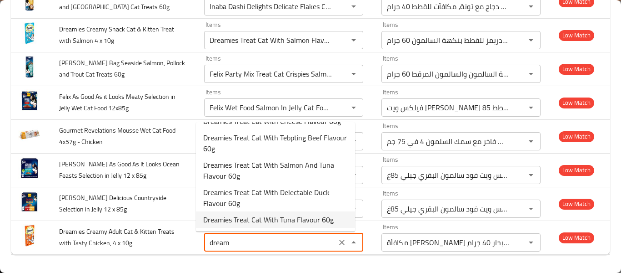
scroll to position [0, 0]
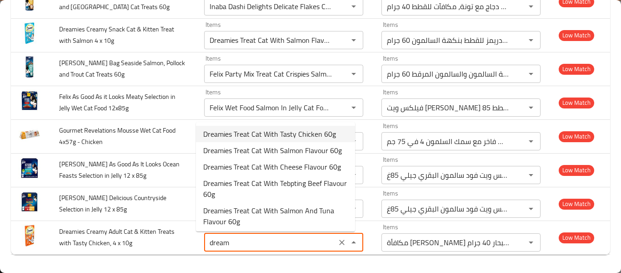
click at [275, 134] on span "Dreamies Treat Cat With Tasty Chicken 60g" at bounding box center [269, 133] width 133 height 11
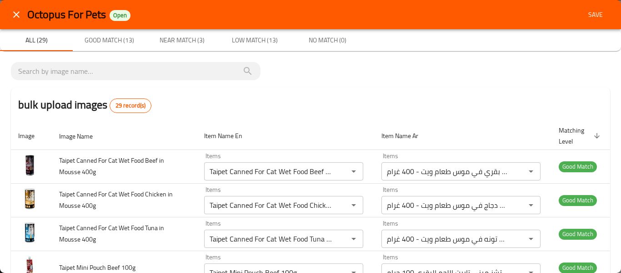
type 10g "Moochie Treat Creamy Fussy And Beauty With Ocean Fish Recipe 40g"
click at [599, 18] on span "Save" at bounding box center [596, 14] width 22 height 11
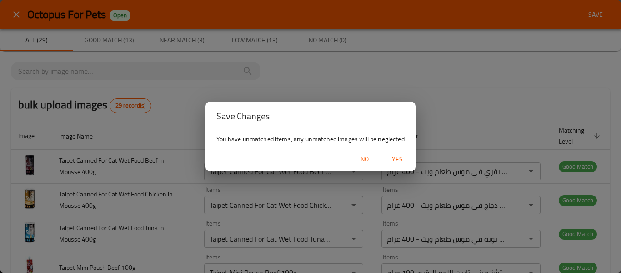
click at [402, 160] on span "Yes" at bounding box center [398, 158] width 22 height 11
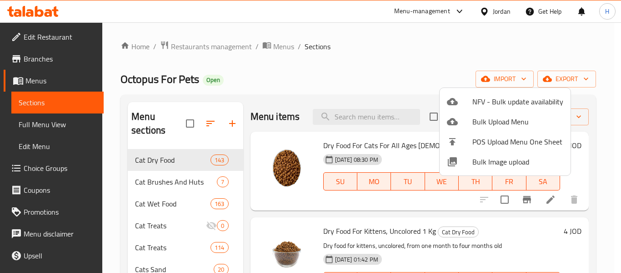
click at [160, 193] on div at bounding box center [310, 136] width 621 height 273
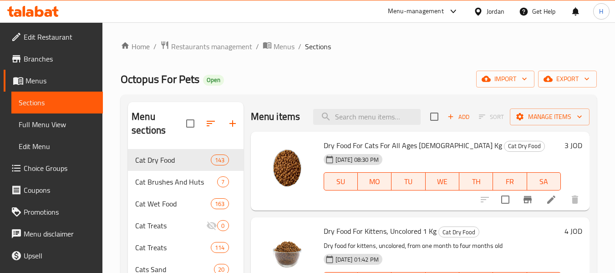
click at [153, 179] on span "Cat Brushes And Huts" at bounding box center [176, 181] width 82 height 11
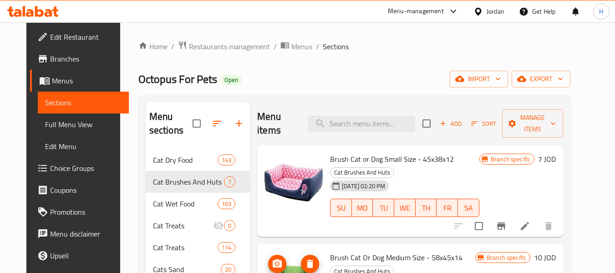
scroll to position [226, 0]
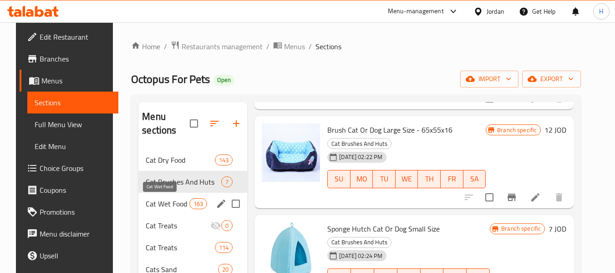
click at [149, 199] on span "Cat Wet Food" at bounding box center [168, 203] width 44 height 11
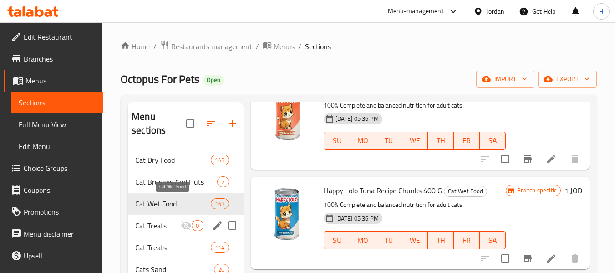
click at [172, 224] on span "Cat Treats" at bounding box center [157, 225] width 45 height 11
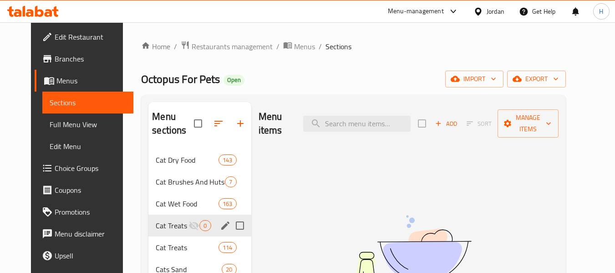
click at [166, 211] on div "Cat Wet Food 163" at bounding box center [199, 203] width 102 height 22
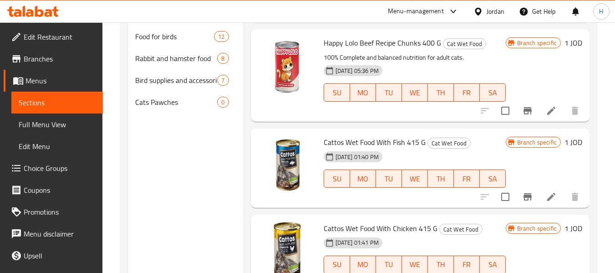
scroll to position [242, 0]
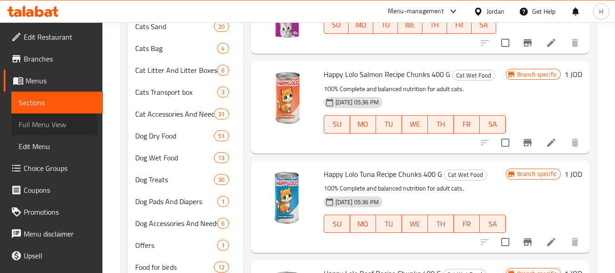
click at [27, 127] on span "Full Menu View" at bounding box center [57, 124] width 77 height 11
click at [27, 130] on span "Full Menu View" at bounding box center [57, 124] width 77 height 11
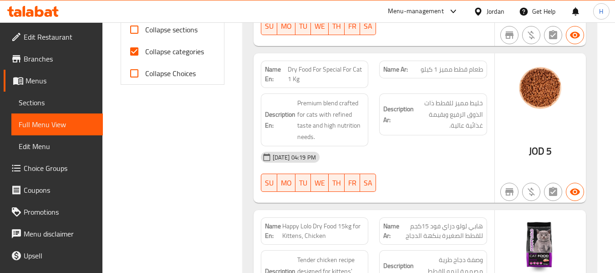
scroll to position [364, 0]
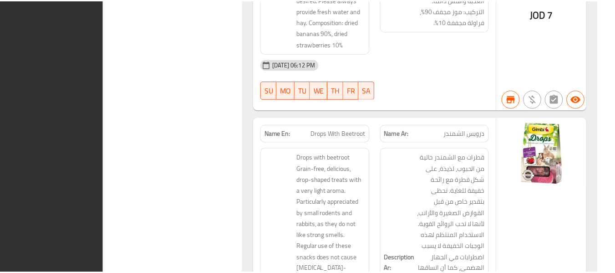
scroll to position [143250, 0]
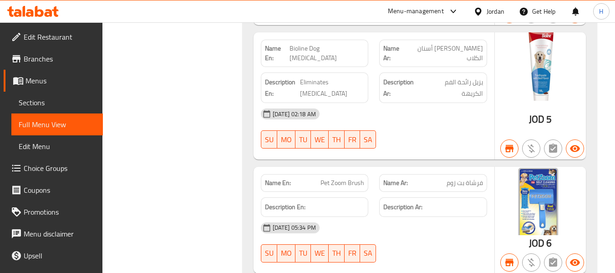
click at [481, 16] on div at bounding box center [479, 11] width 13 height 10
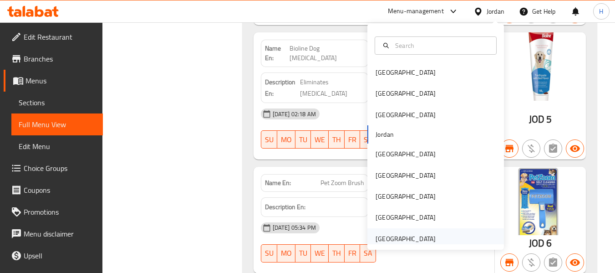
click at [434, 236] on div "[GEOGRAPHIC_DATA]" at bounding box center [405, 238] width 75 height 21
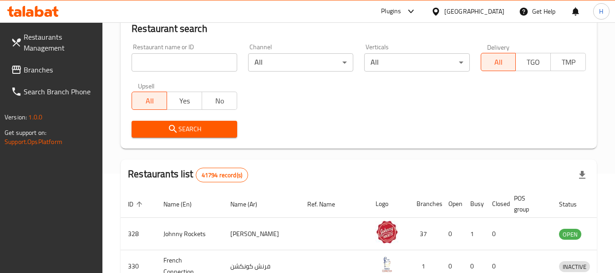
scroll to position [416, 0]
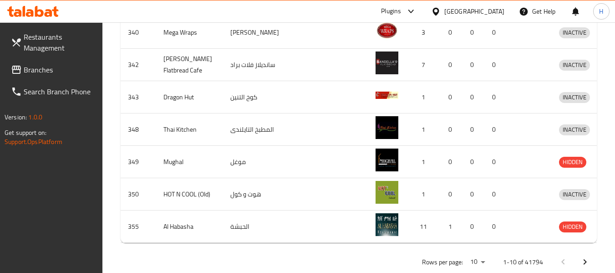
click at [57, 66] on span "Branches" at bounding box center [60, 69] width 72 height 11
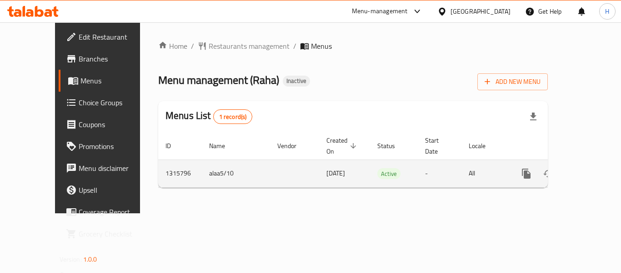
click at [587, 168] on icon "enhanced table" at bounding box center [592, 173] width 11 height 11
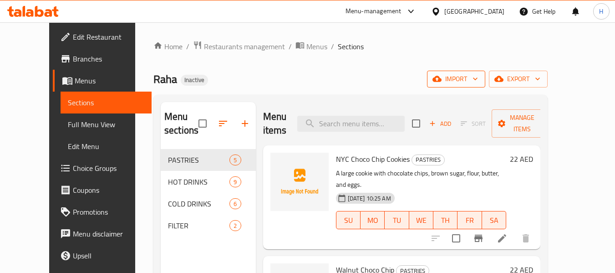
click at [485, 87] on button "import" at bounding box center [456, 79] width 58 height 17
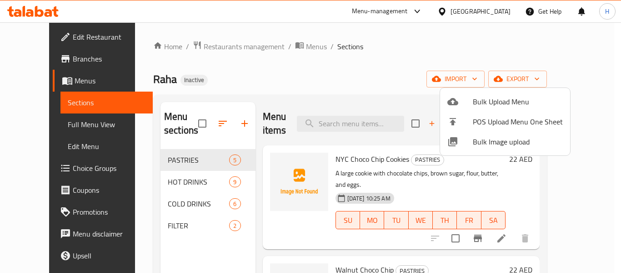
click at [488, 144] on span "Bulk Image upload" at bounding box center [518, 141] width 90 height 11
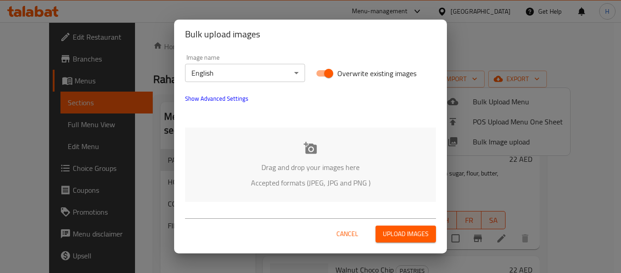
click at [272, 148] on div "Drag and drop your images here Accepted formats (JPEG, JPG and PNG )" at bounding box center [310, 164] width 251 height 74
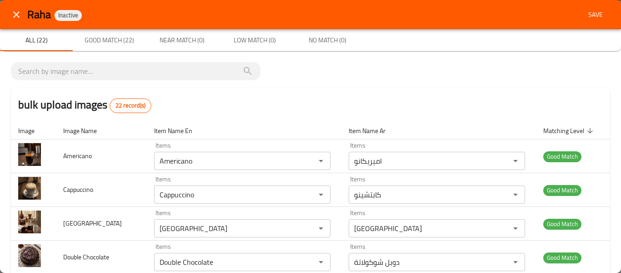
click at [588, 14] on span "Save" at bounding box center [596, 14] width 22 height 11
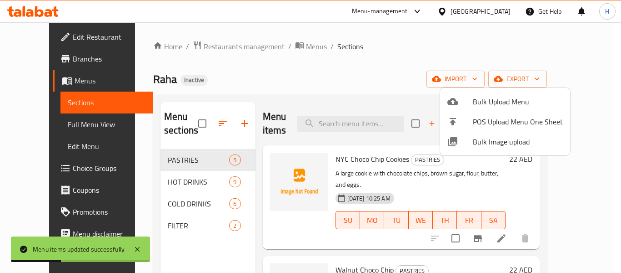
click at [57, 125] on div at bounding box center [310, 136] width 621 height 273
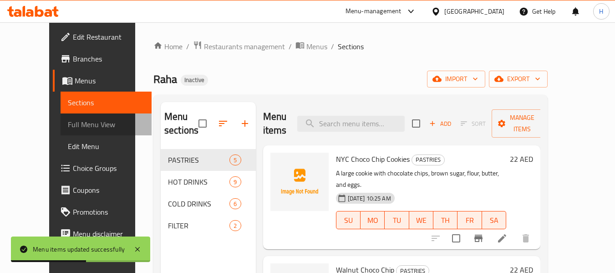
click at [68, 125] on span "Full Menu View" at bounding box center [106, 124] width 77 height 11
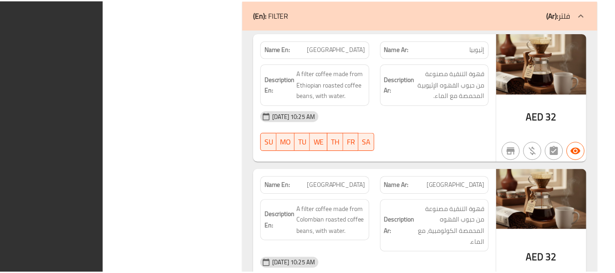
scroll to position [3151, 0]
